Goal: Obtain resource: Download file/media

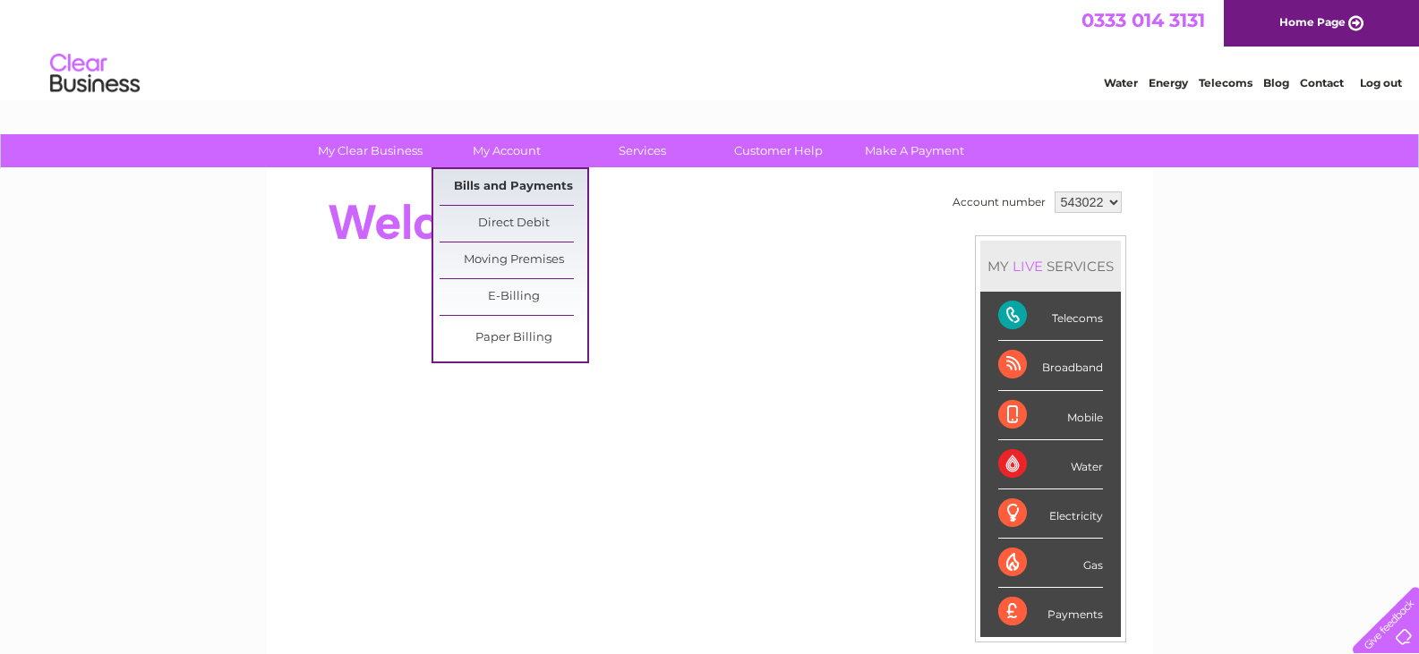
click at [496, 176] on link "Bills and Payments" at bounding box center [514, 187] width 148 height 36
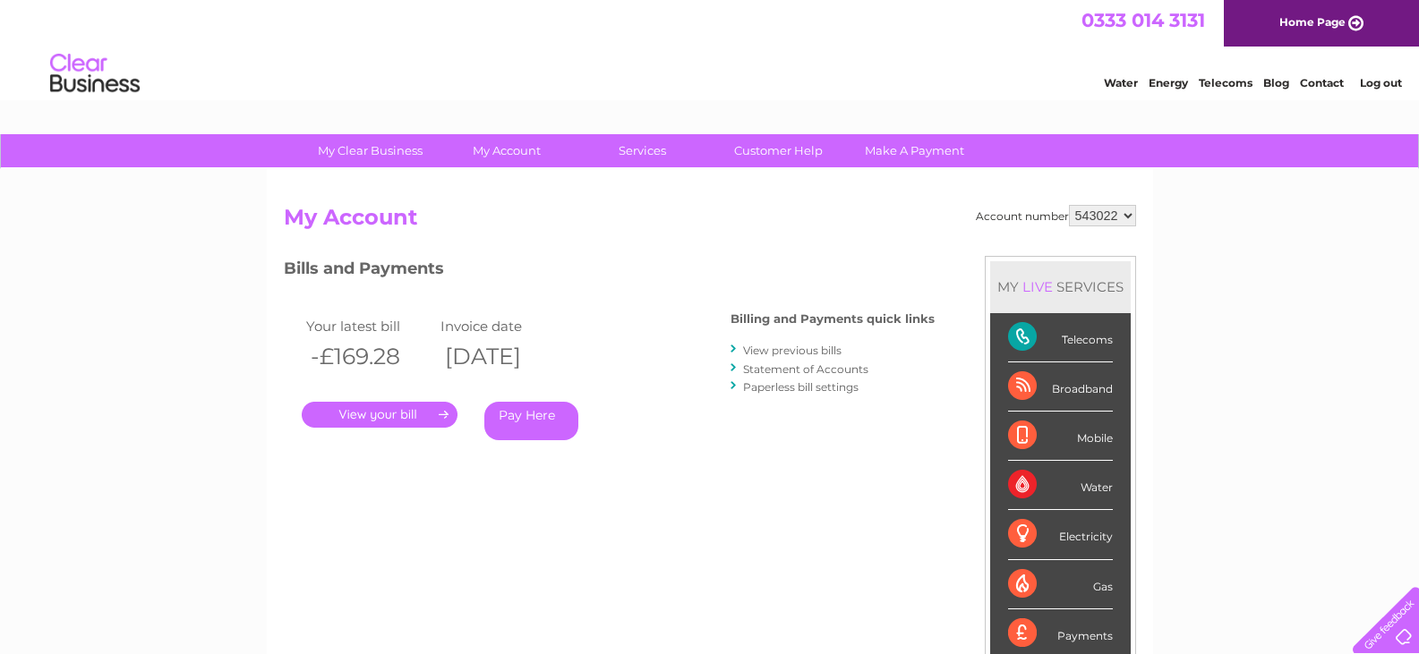
click at [393, 409] on link "." at bounding box center [380, 415] width 156 height 26
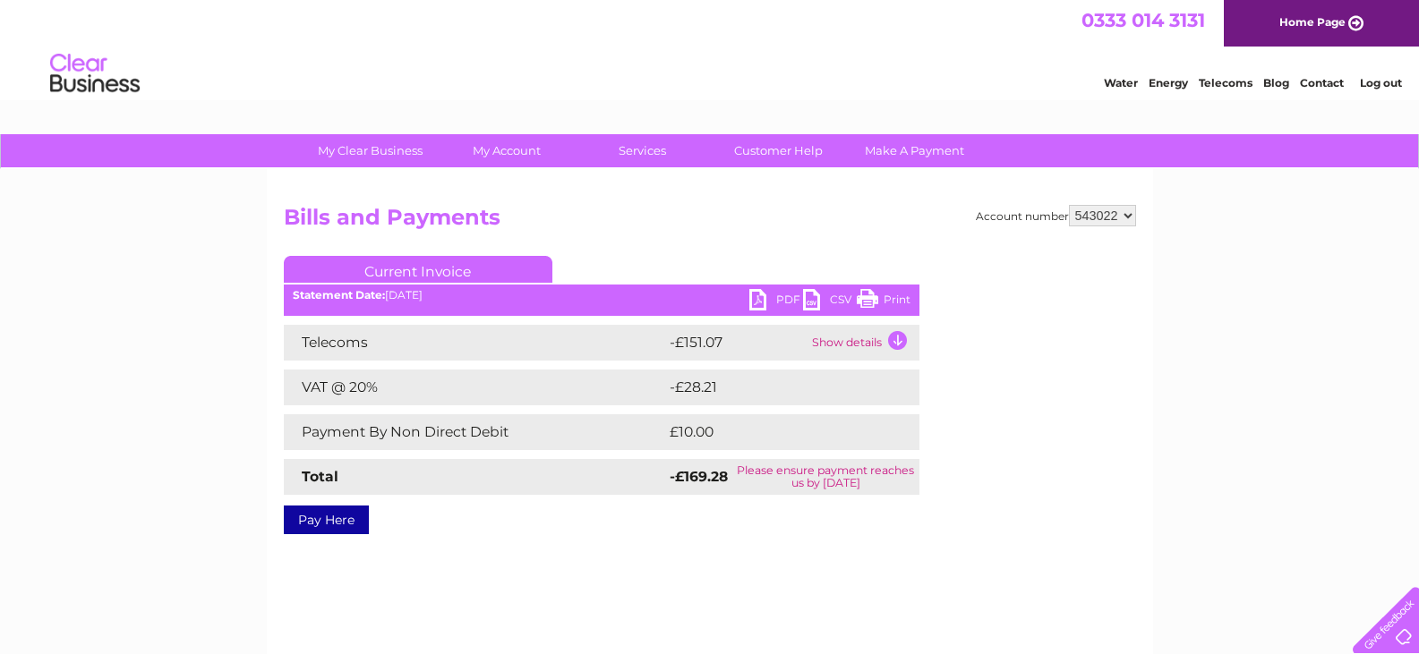
click at [759, 307] on link "PDF" at bounding box center [776, 302] width 54 height 26
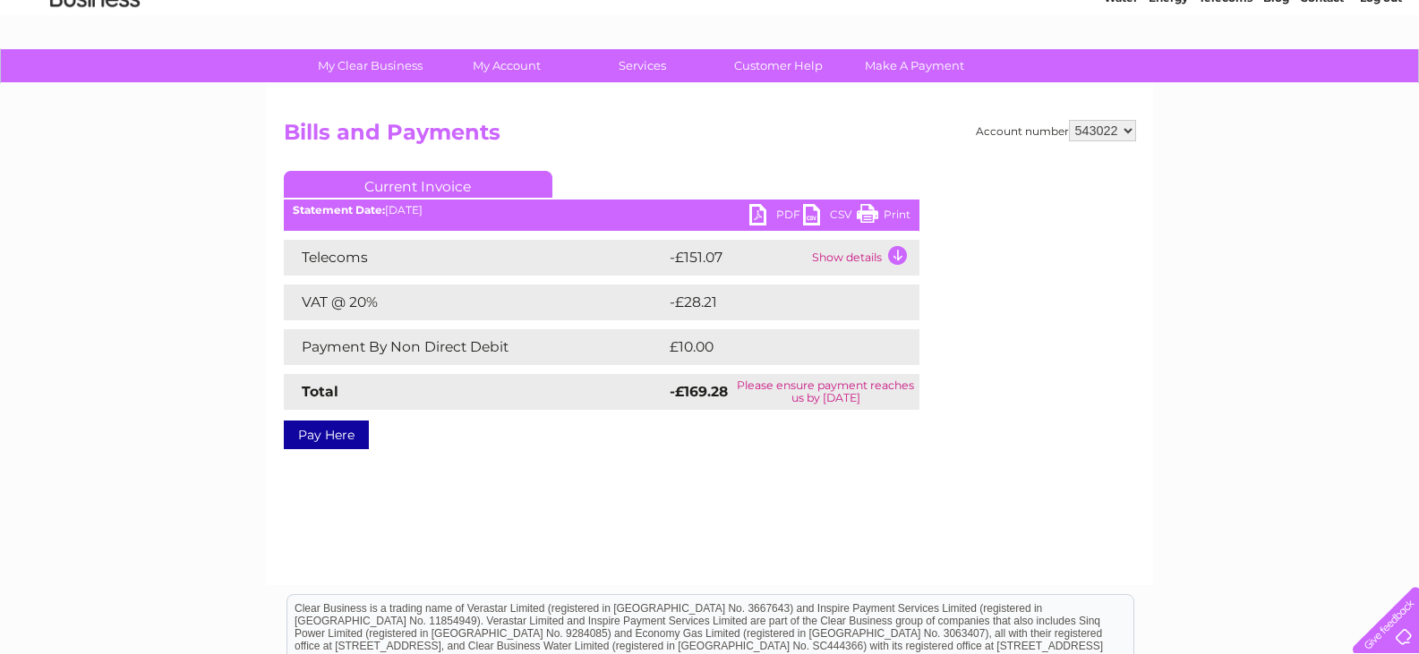
scroll to position [90, 0]
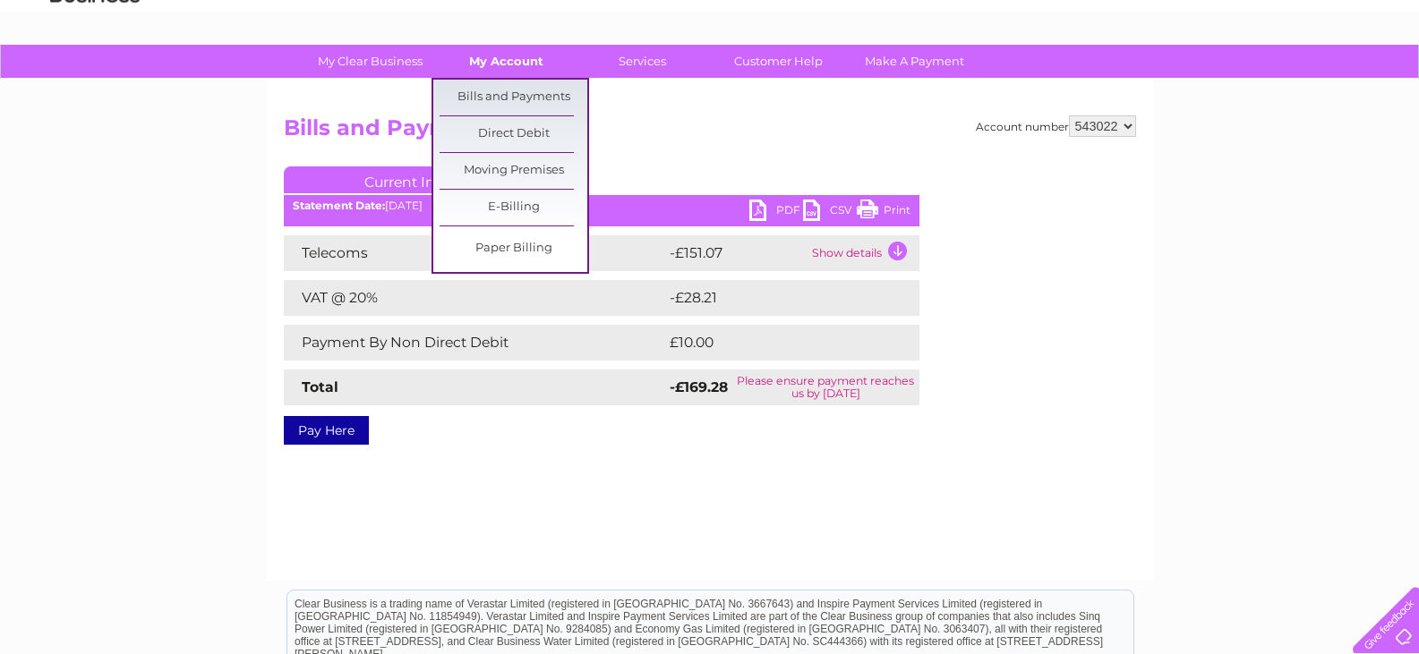
click at [501, 59] on link "My Account" at bounding box center [506, 61] width 148 height 33
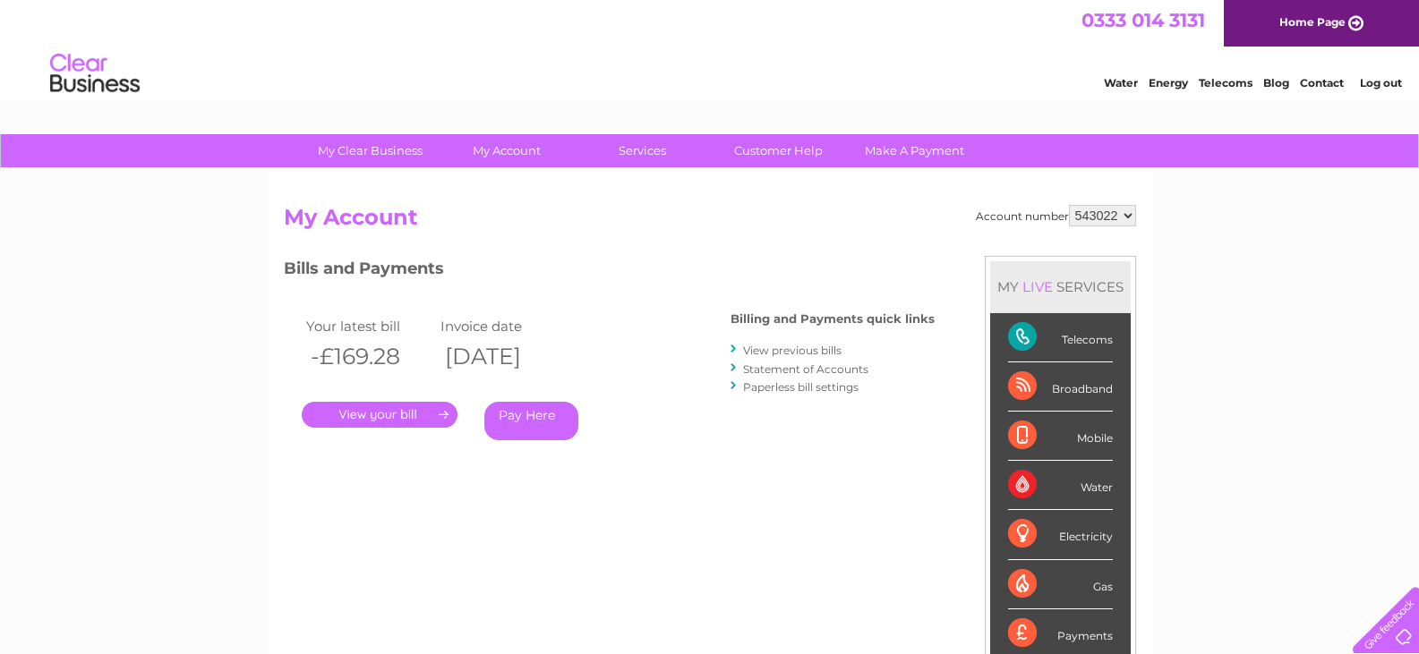
click at [381, 416] on link "." at bounding box center [380, 415] width 156 height 26
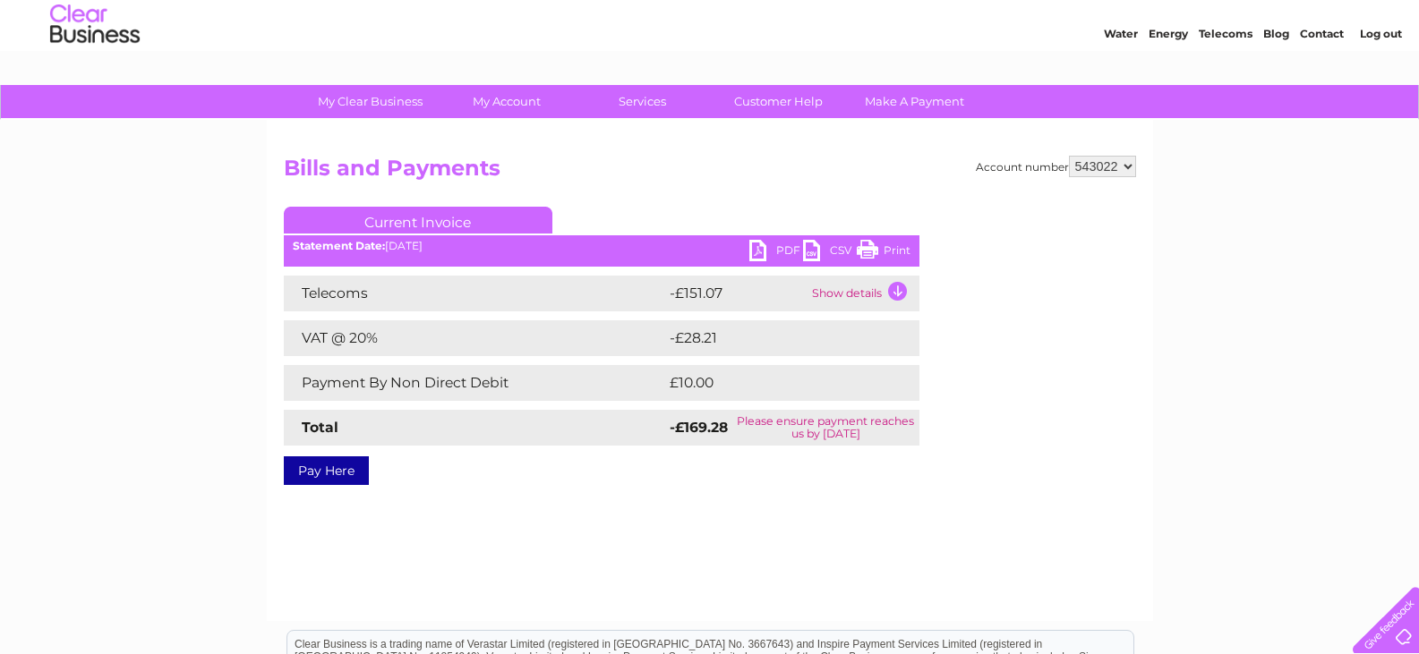
scroll to position [90, 0]
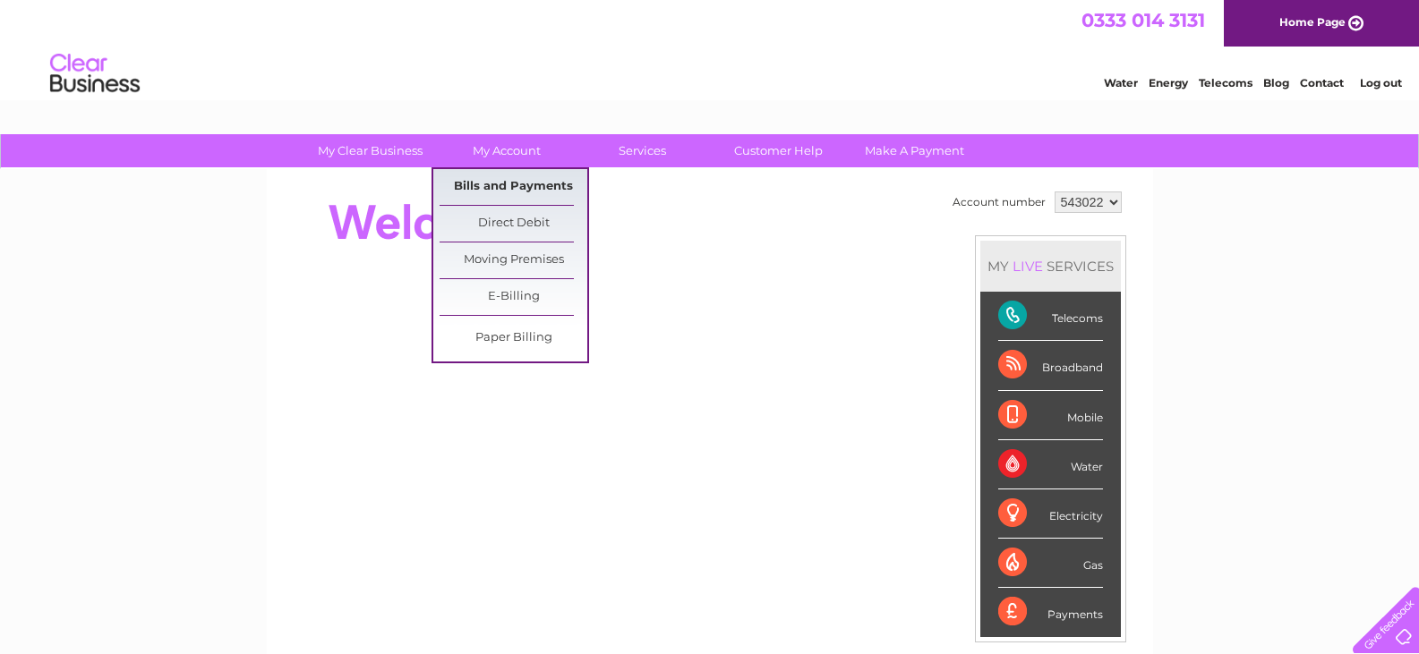
click at [483, 183] on link "Bills and Payments" at bounding box center [514, 187] width 148 height 36
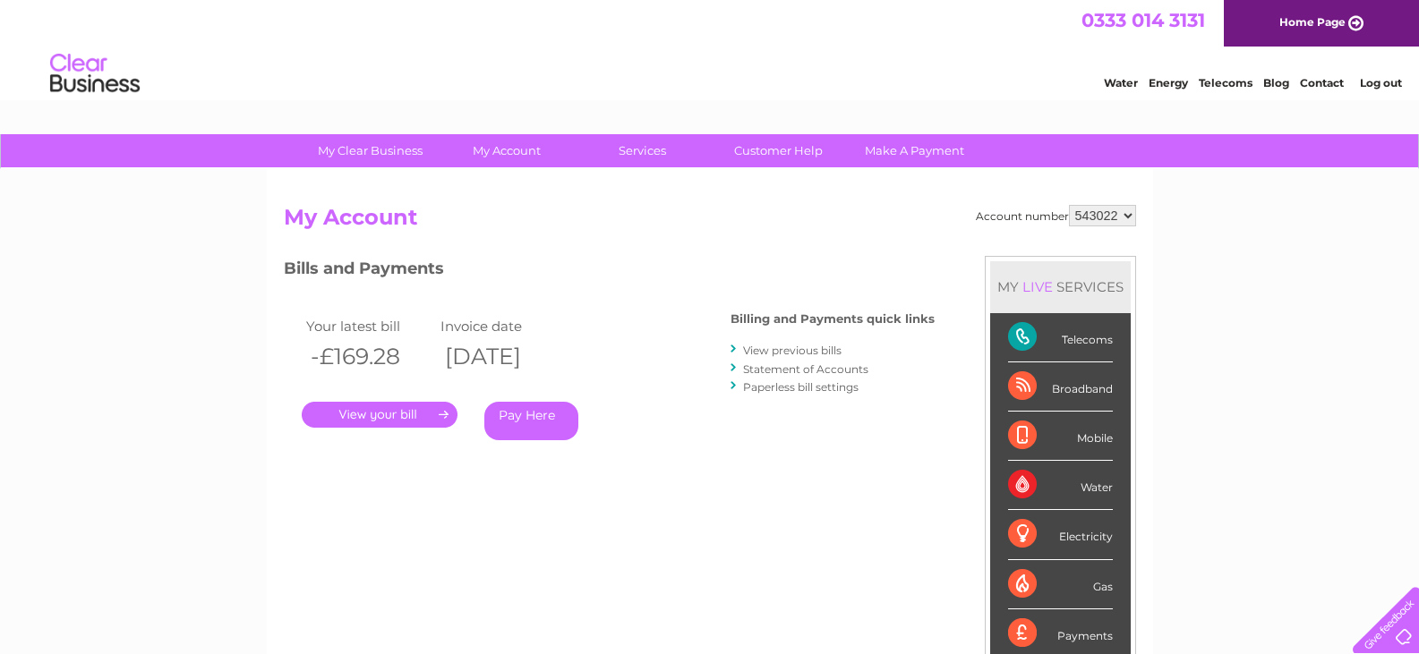
click at [372, 410] on link "." at bounding box center [380, 415] width 156 height 26
